Goal: Task Accomplishment & Management: Use online tool/utility

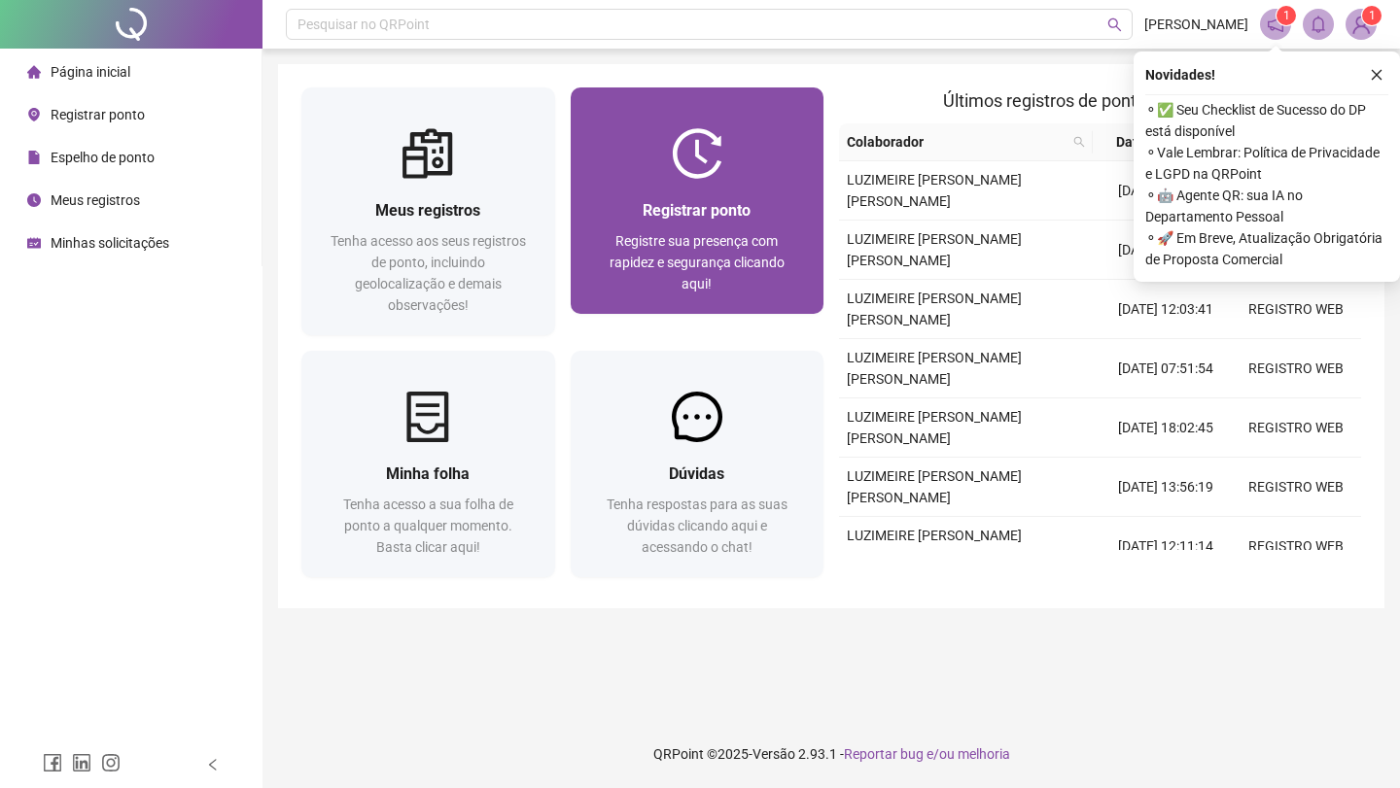
click at [709, 171] on img at bounding box center [697, 153] width 51 height 51
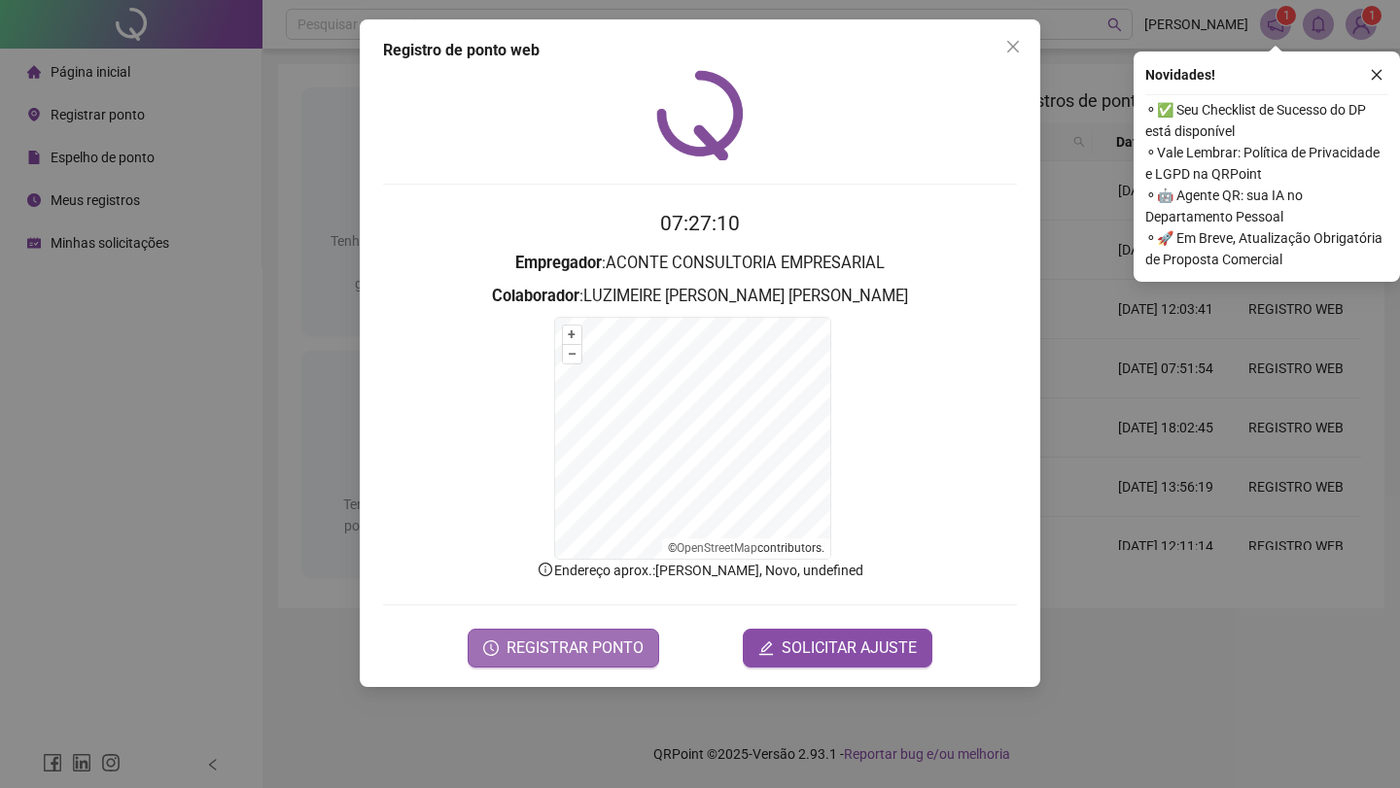
click at [541, 644] on span "REGISTRAR PONTO" at bounding box center [574, 648] width 137 height 23
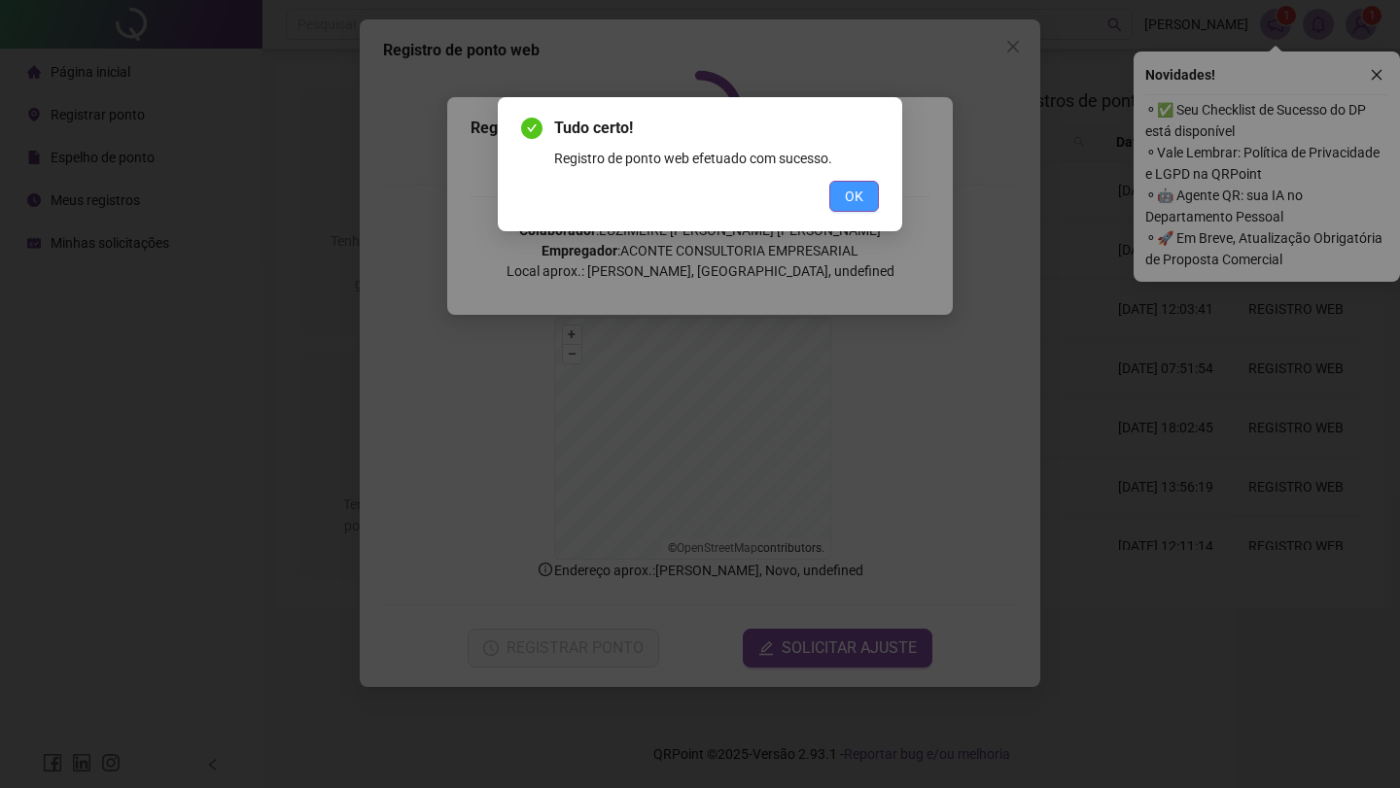
click at [849, 192] on span "OK" at bounding box center [854, 196] width 18 height 21
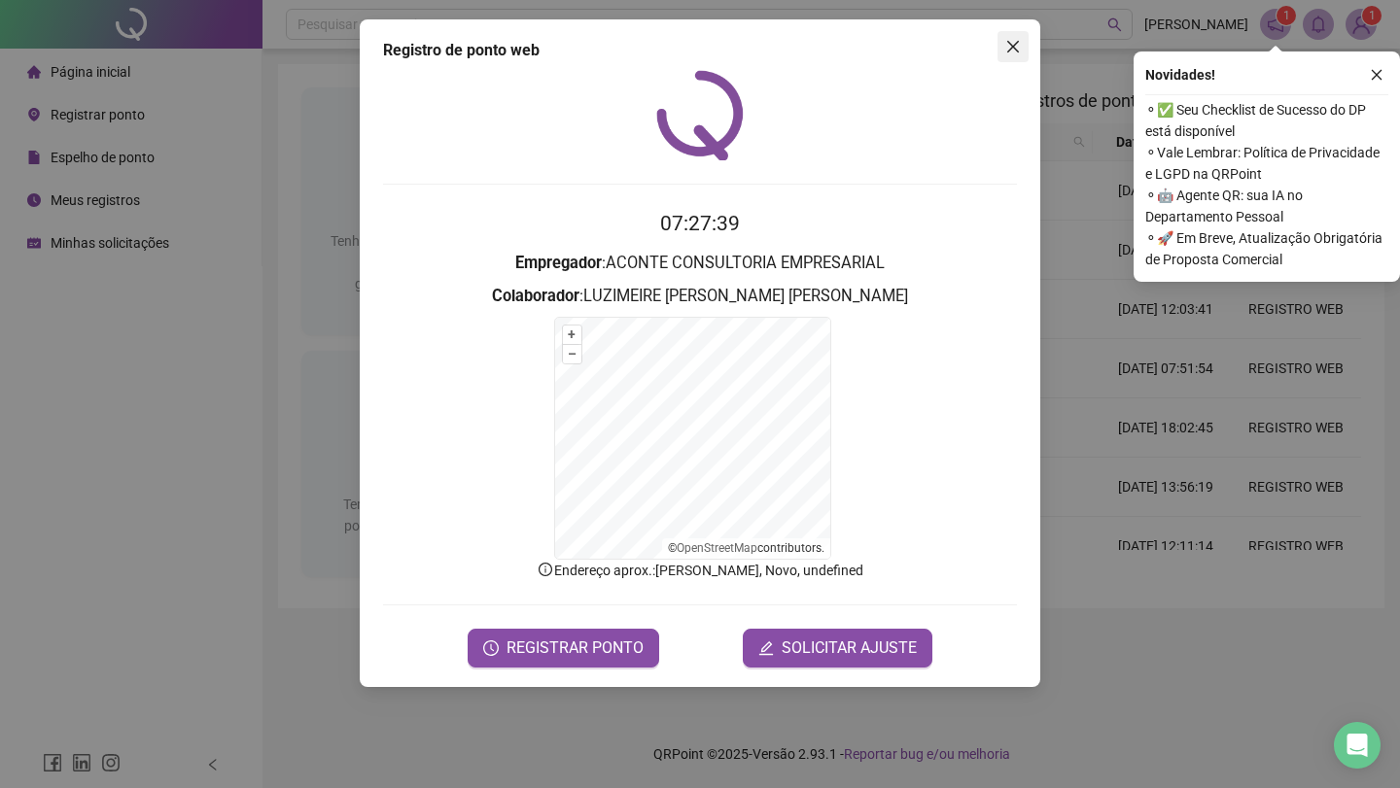
click at [1012, 48] on icon "close" at bounding box center [1013, 47] width 12 height 12
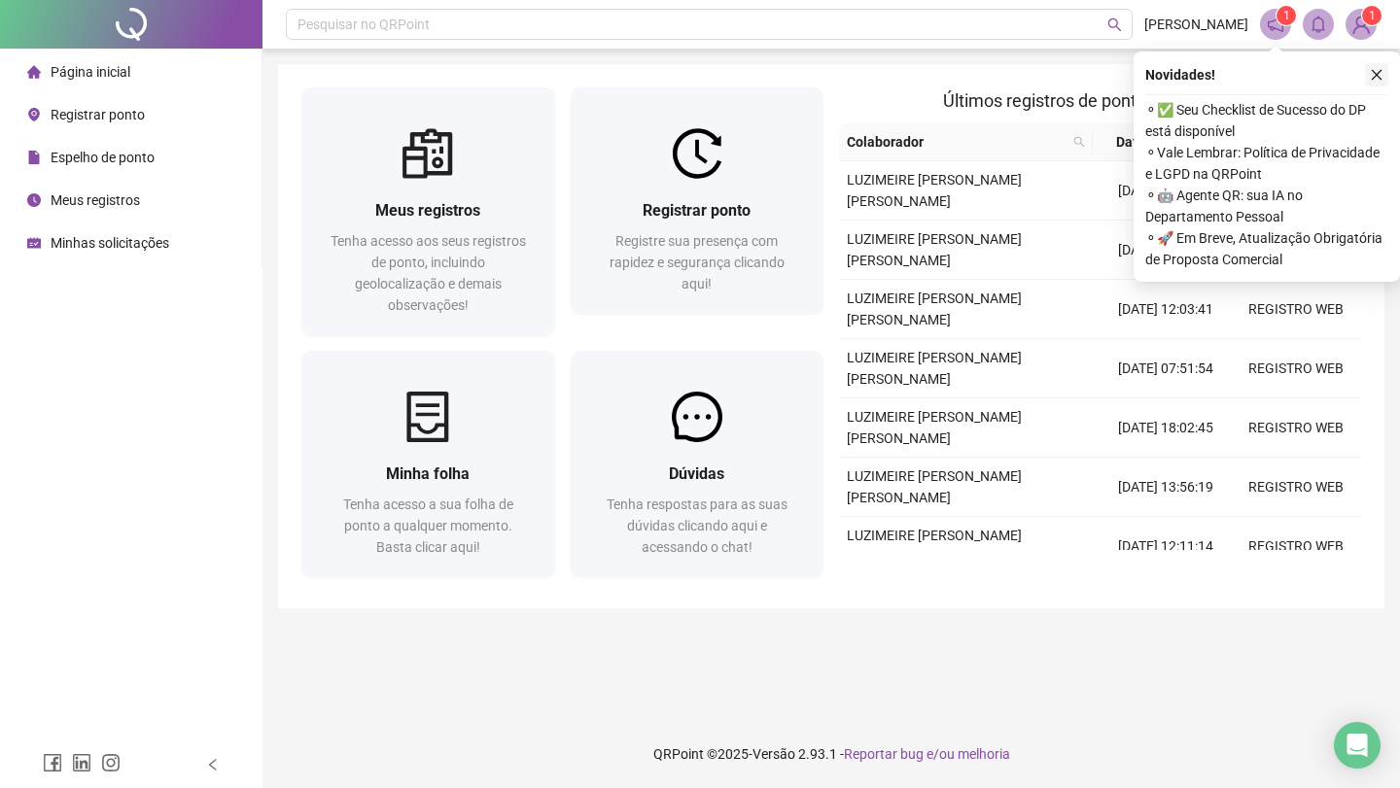
click at [1380, 76] on icon "close" at bounding box center [1377, 75] width 14 height 14
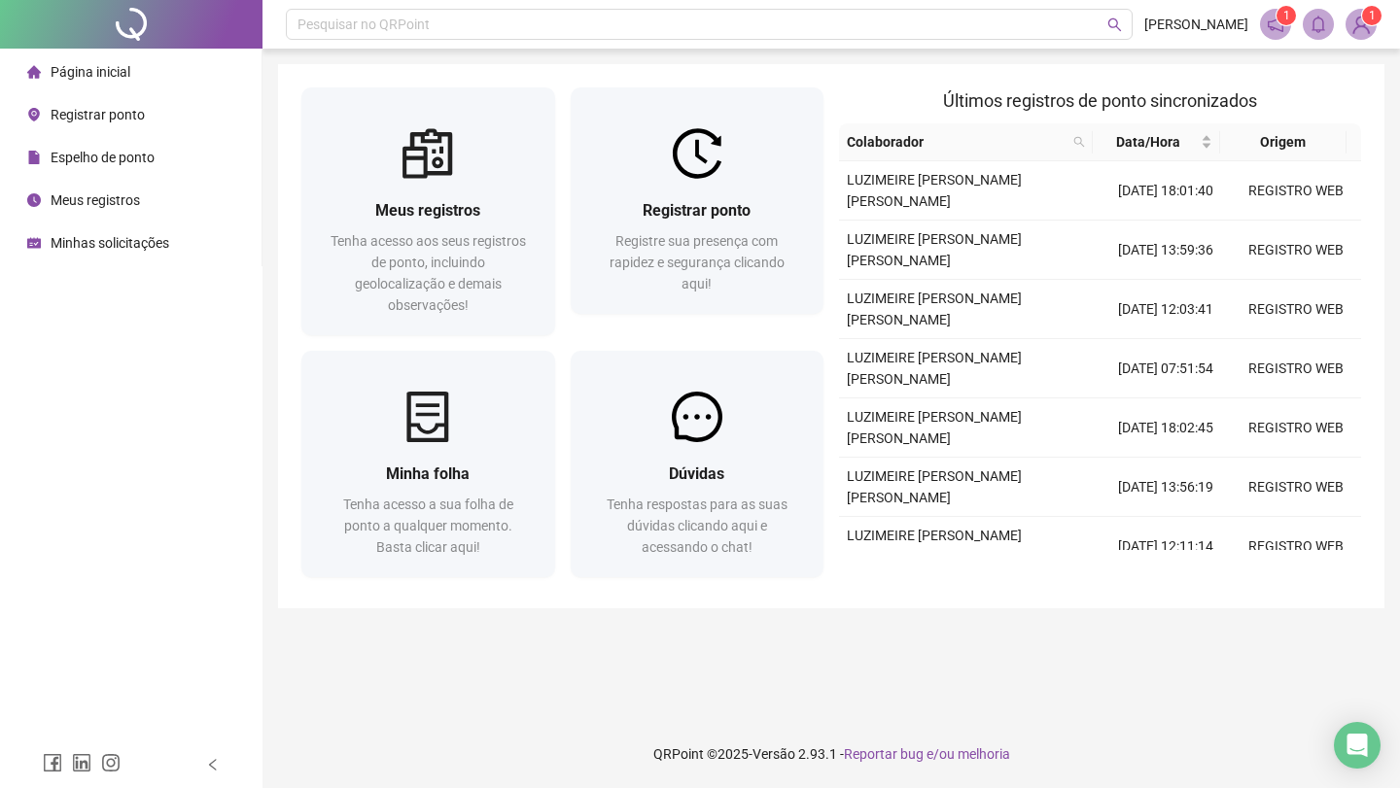
click at [1360, 33] on img at bounding box center [1360, 24] width 29 height 29
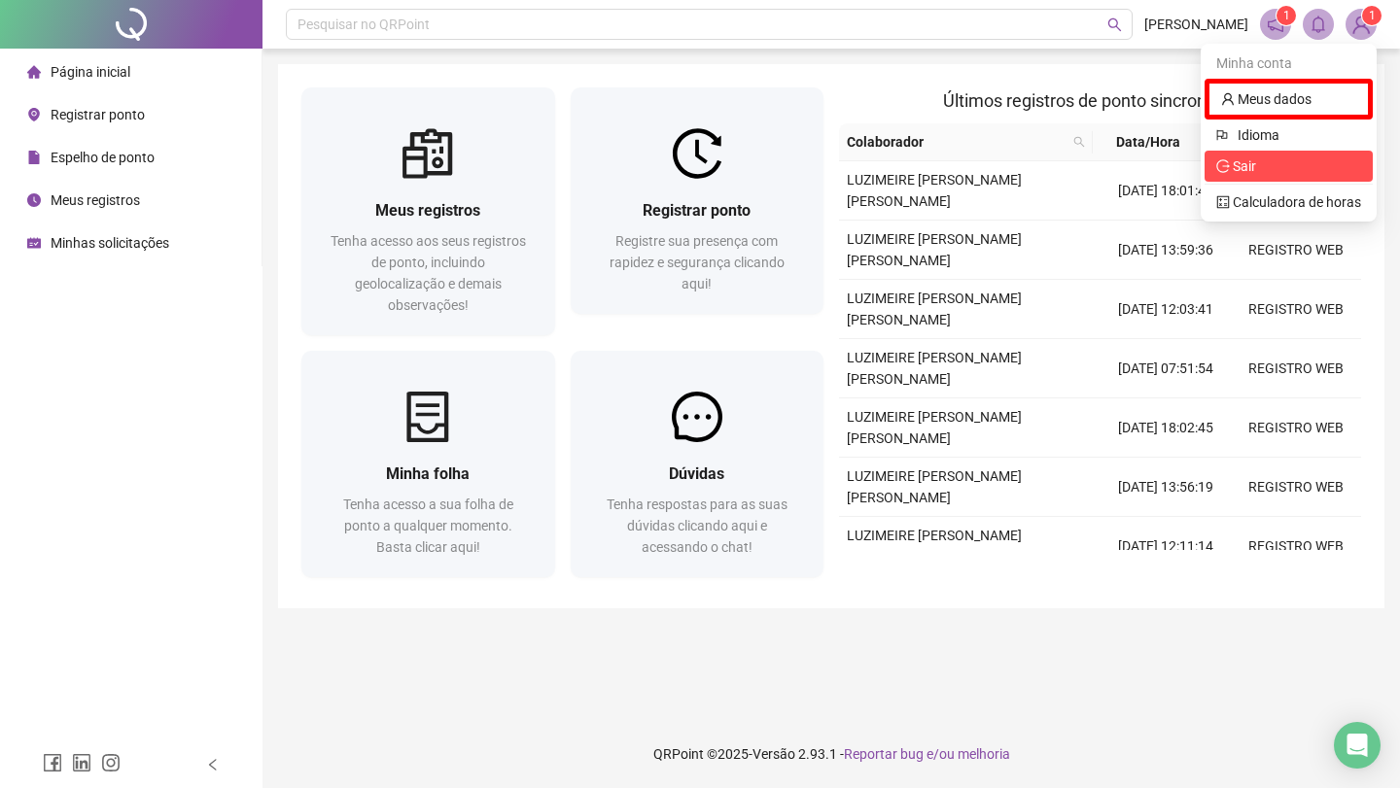
click at [1261, 168] on span "Sair" at bounding box center [1288, 166] width 145 height 21
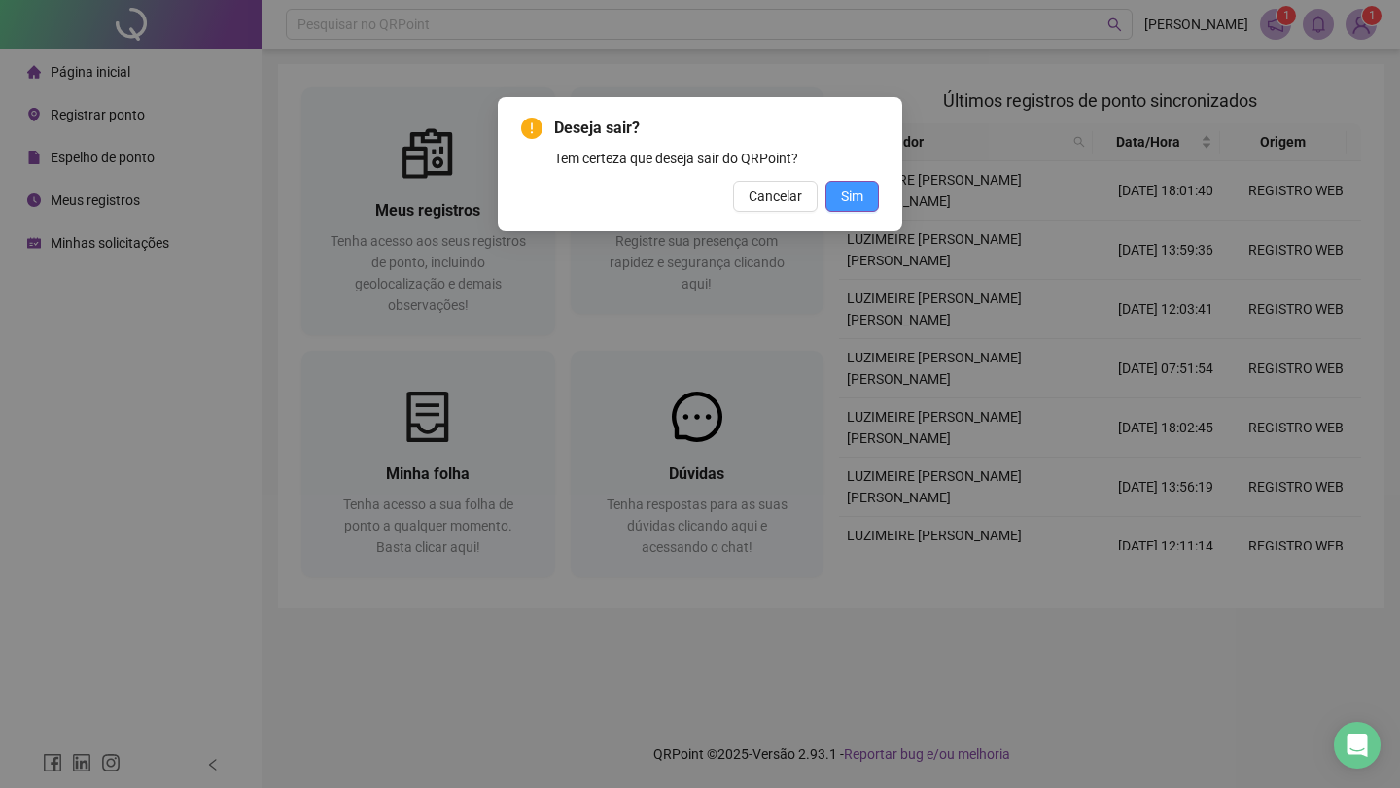
click at [859, 203] on span "Sim" at bounding box center [852, 196] width 22 height 21
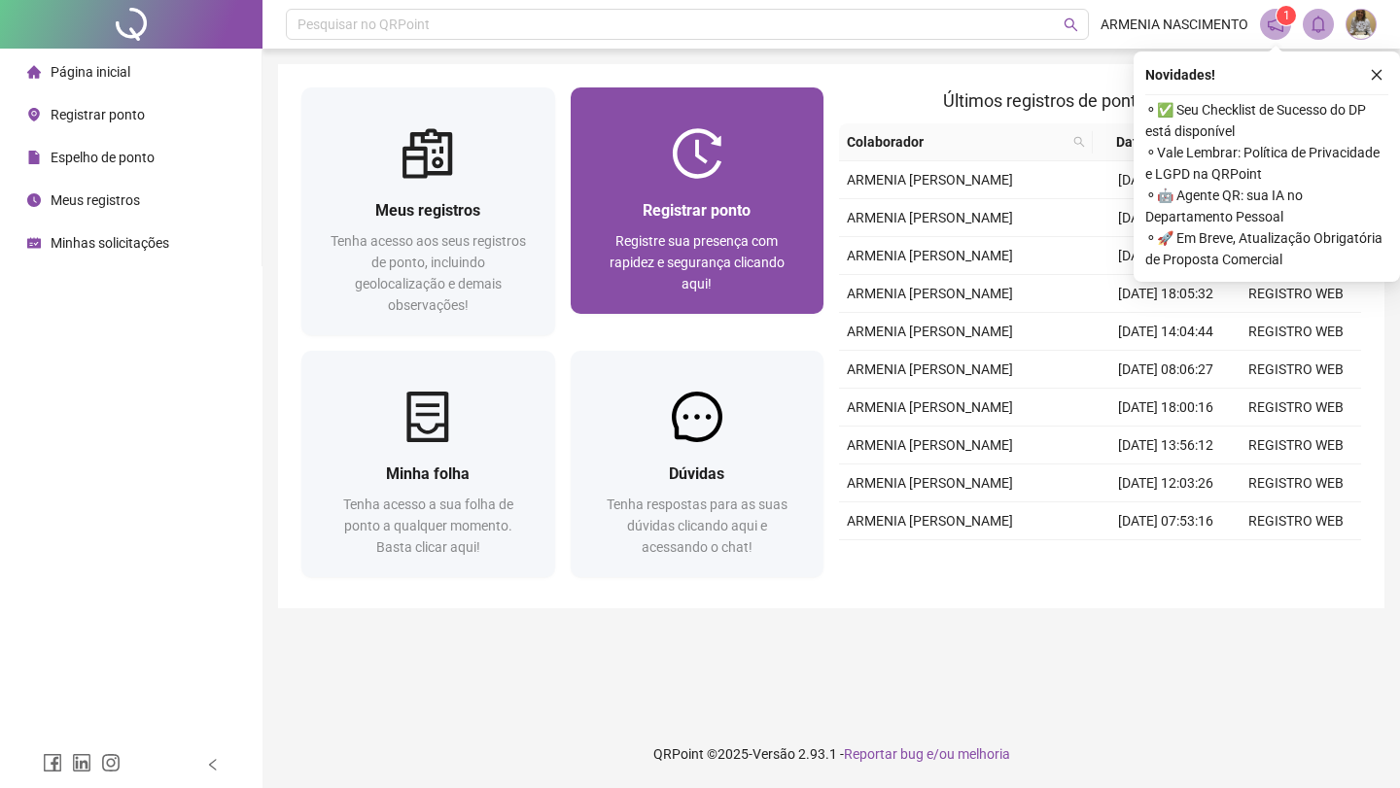
click at [669, 249] on span "Registre sua presença com rapidez e segurança clicando aqui!" at bounding box center [697, 262] width 175 height 58
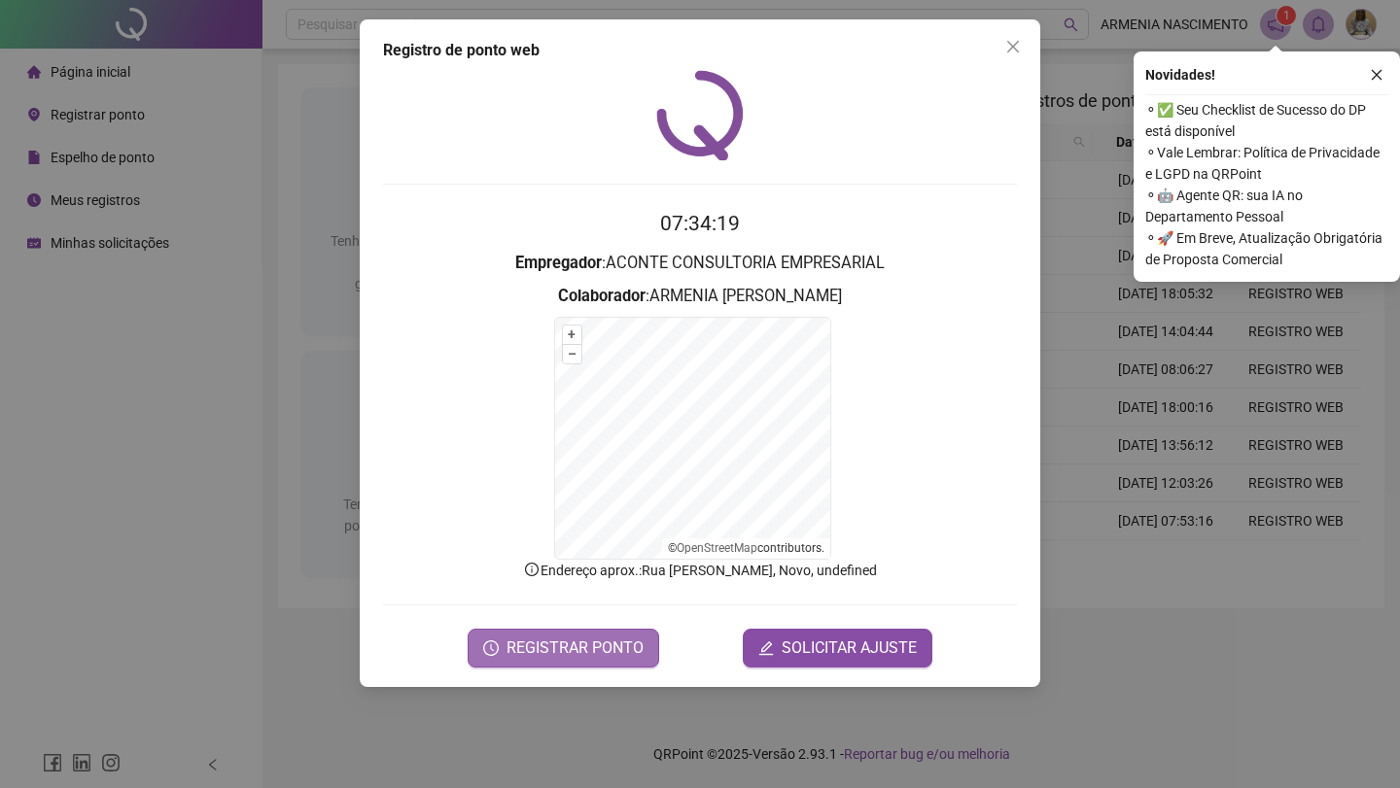
click at [580, 650] on span "REGISTRAR PONTO" at bounding box center [574, 648] width 137 height 23
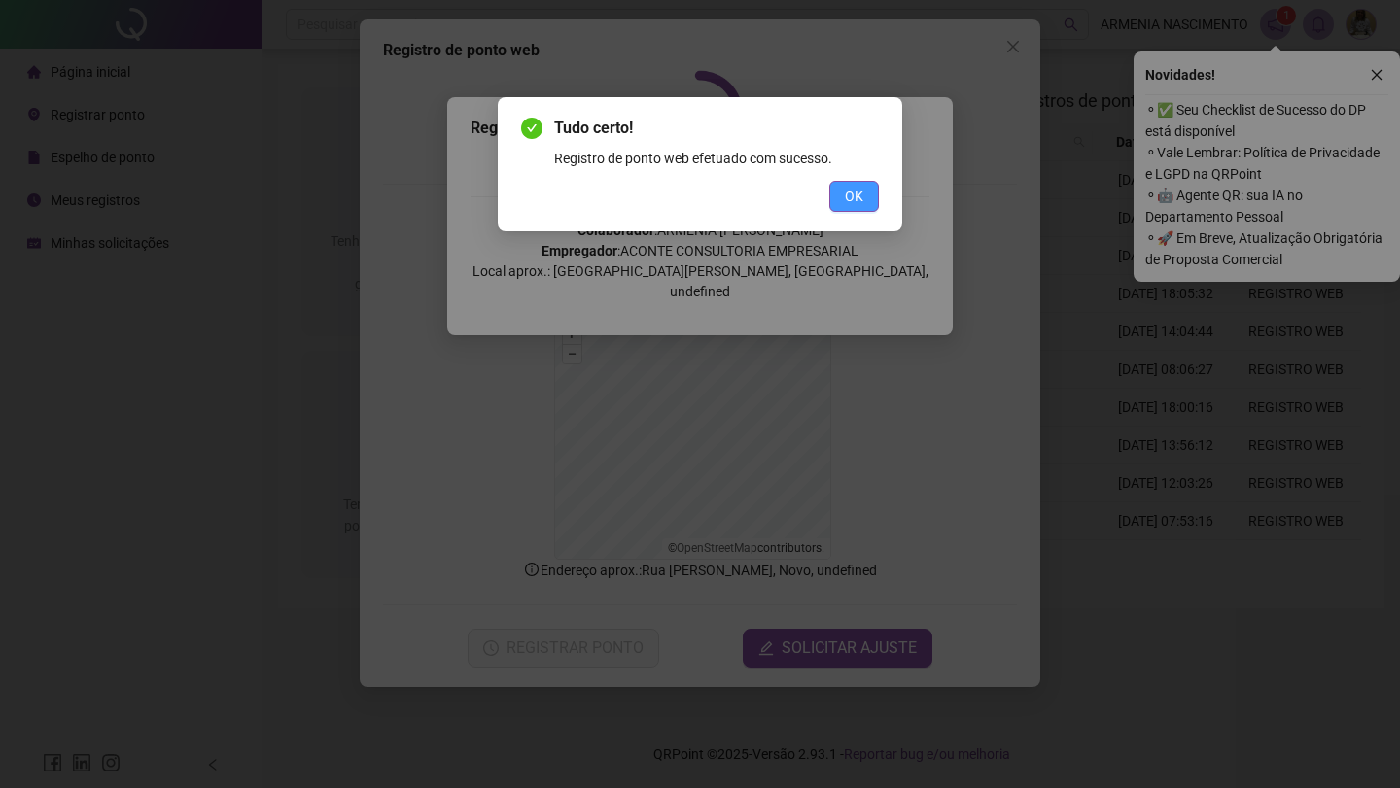
click at [845, 189] on span "OK" at bounding box center [854, 196] width 18 height 21
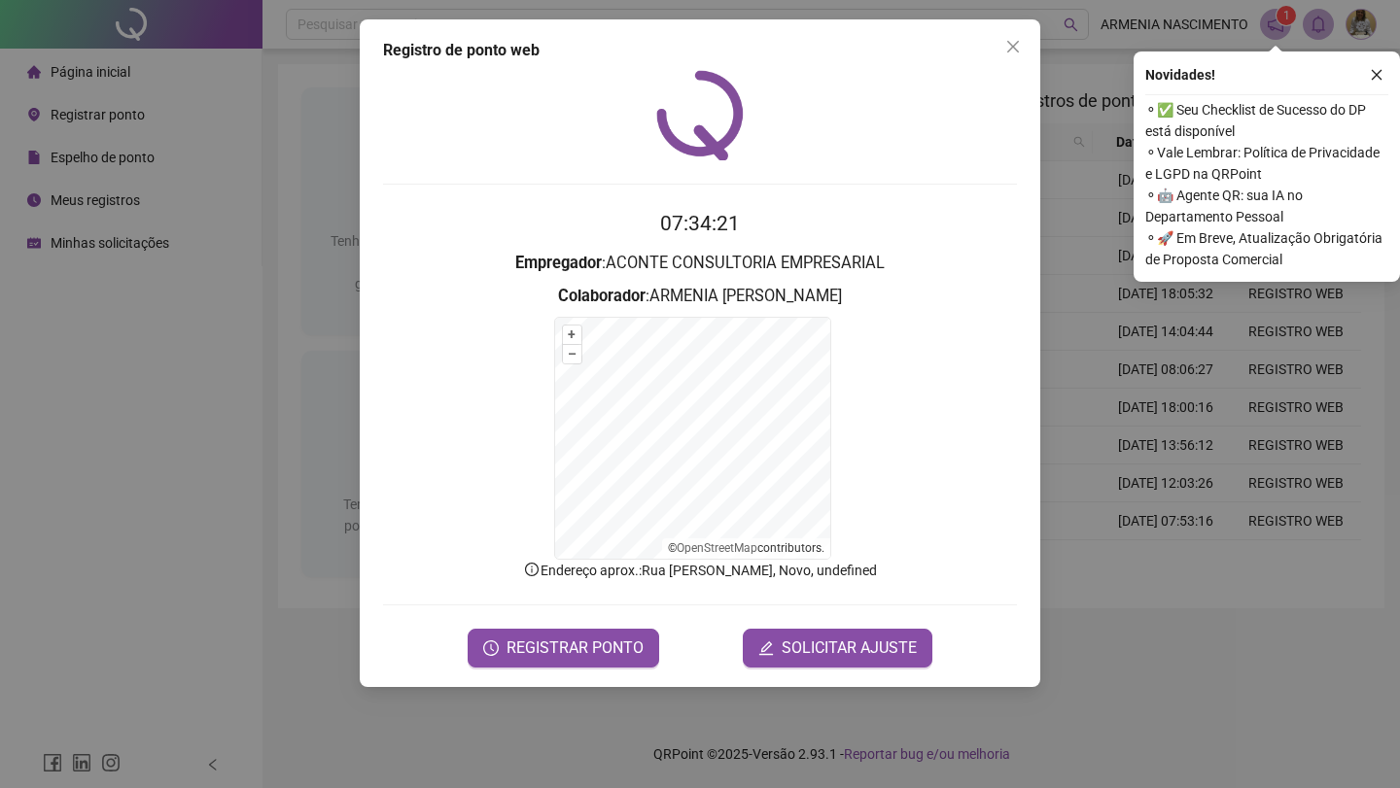
click at [1012, 43] on icon "close" at bounding box center [1013, 47] width 16 height 16
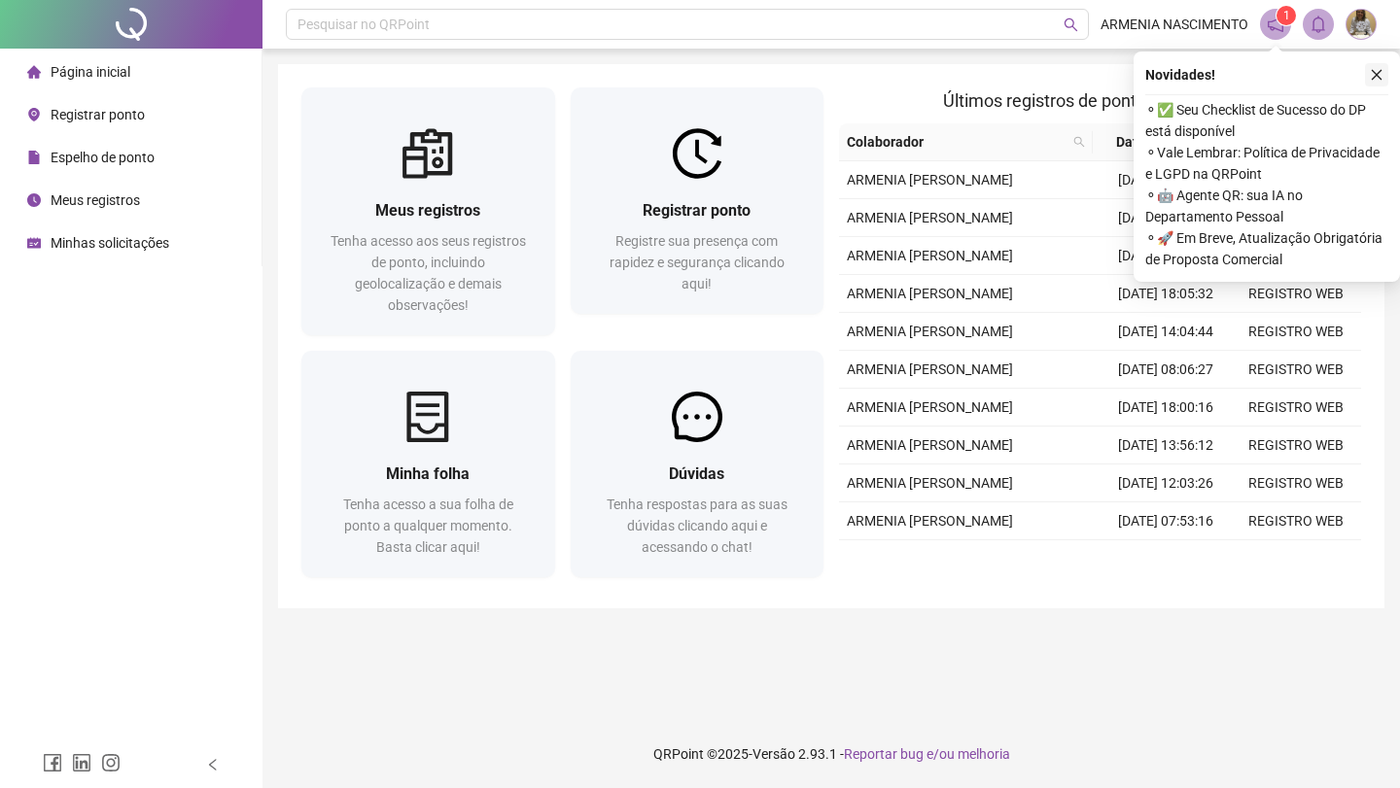
click at [1382, 72] on icon "close" at bounding box center [1377, 75] width 14 height 14
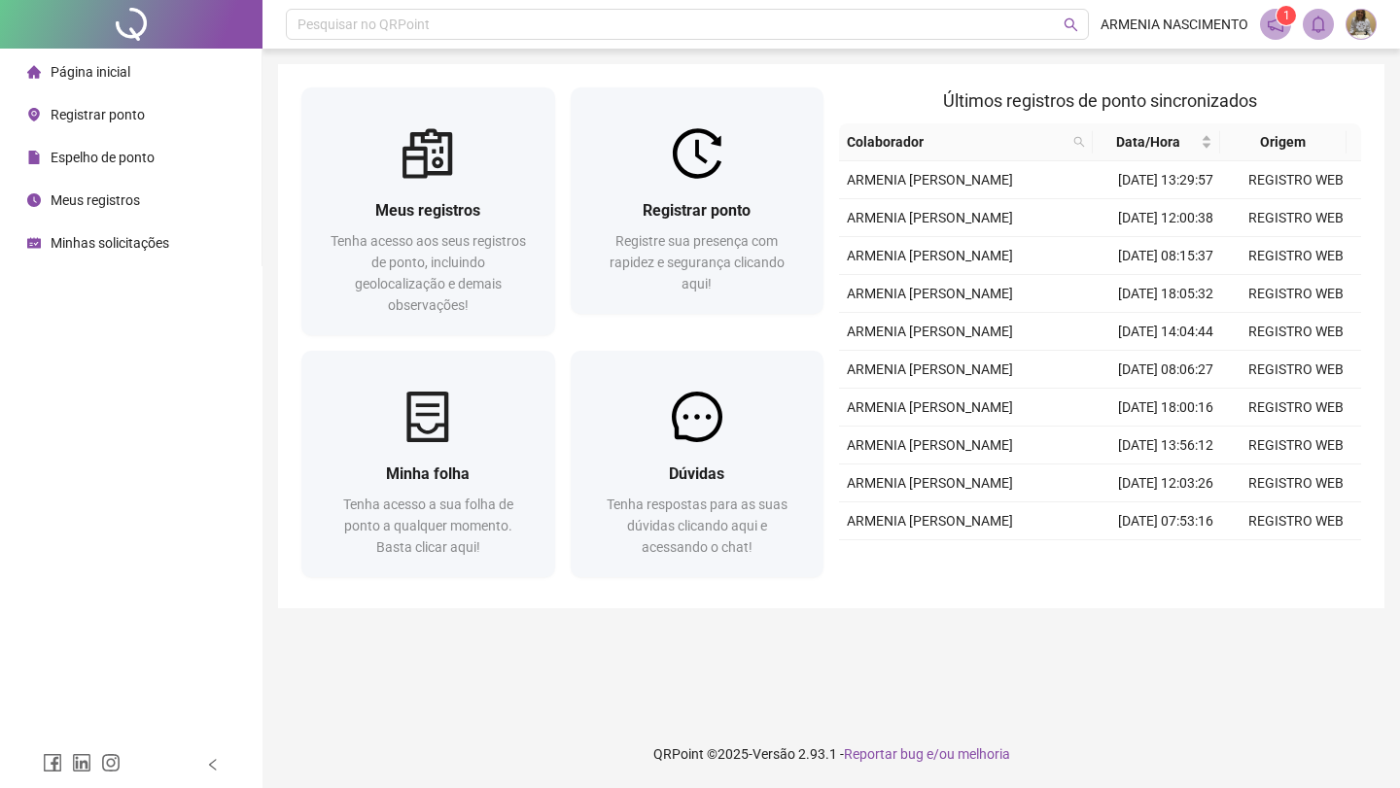
click at [1364, 19] on img at bounding box center [1360, 24] width 29 height 29
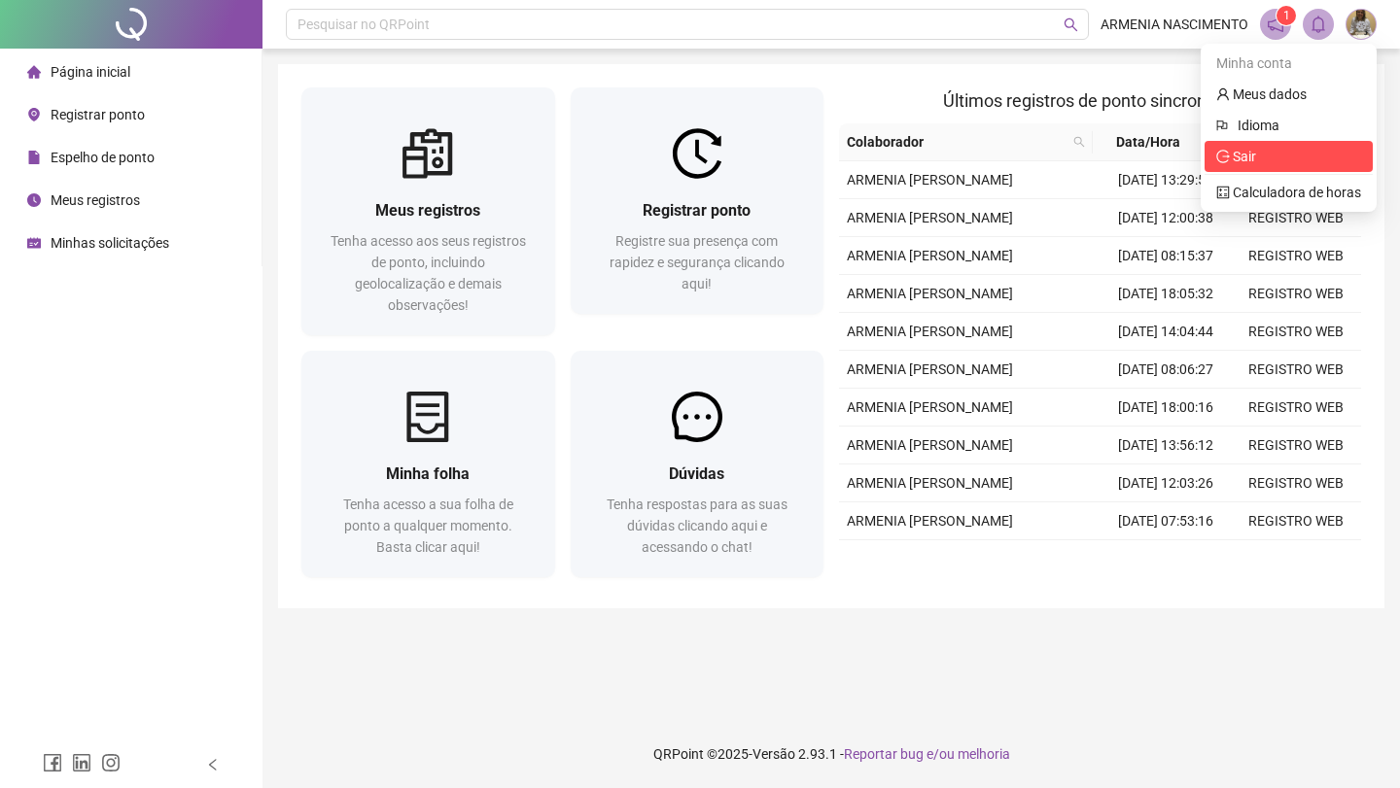
click at [1240, 157] on span "Sair" at bounding box center [1244, 157] width 23 height 16
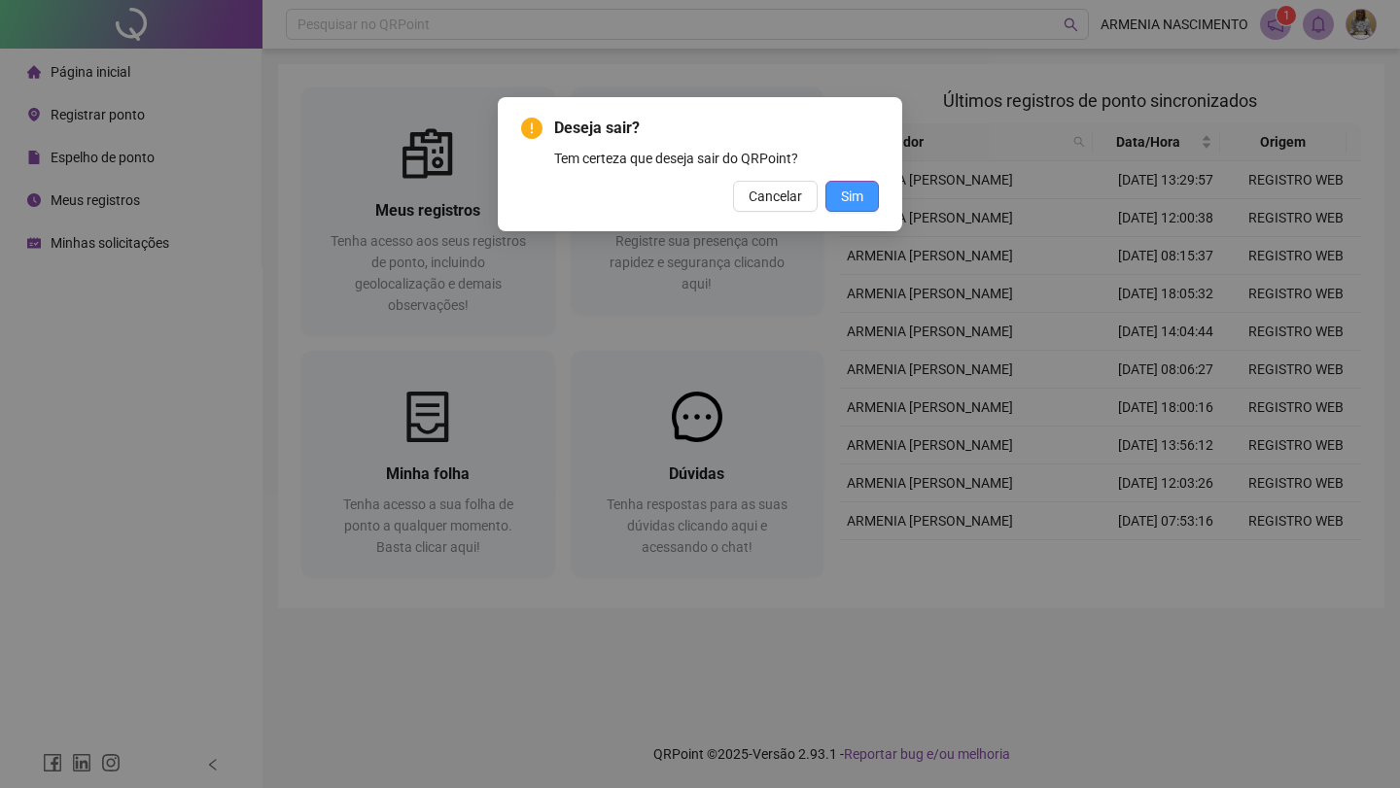
click at [866, 186] on button "Sim" at bounding box center [851, 196] width 53 height 31
